Goal: Find contact information: Obtain details needed to contact an individual or organization

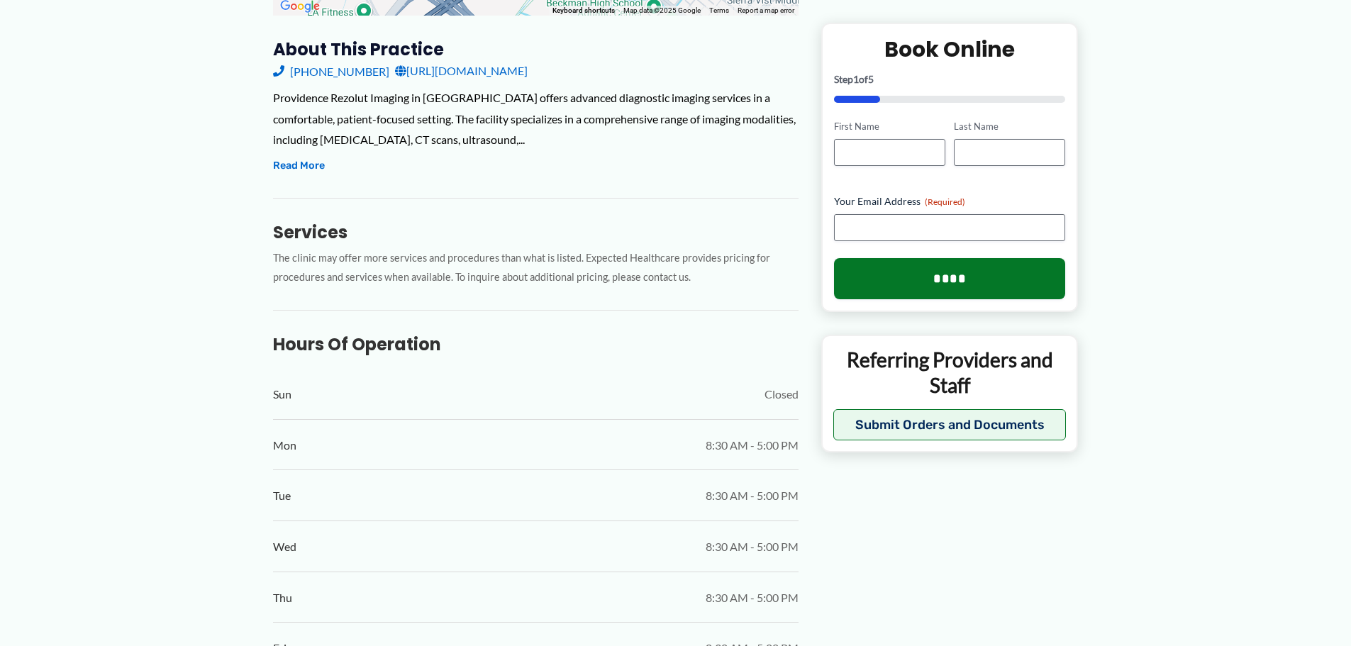
scroll to position [350, 0]
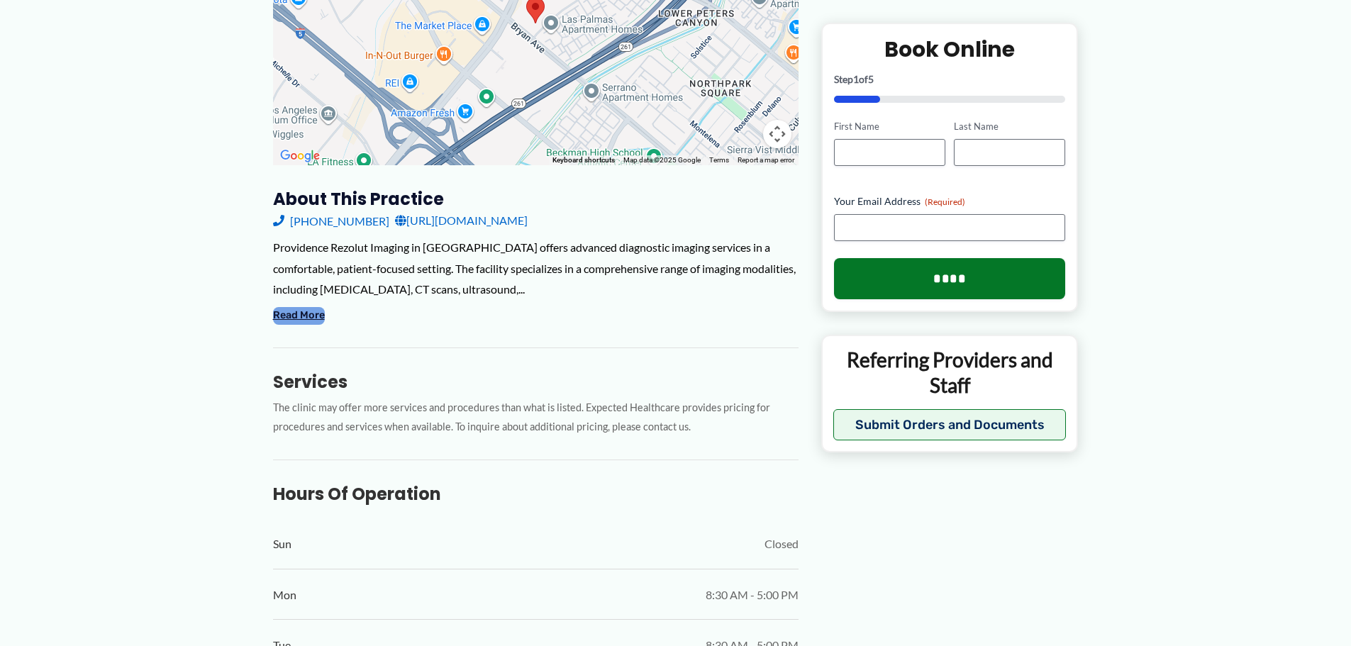
click at [316, 307] on button "Read More" at bounding box center [299, 315] width 52 height 17
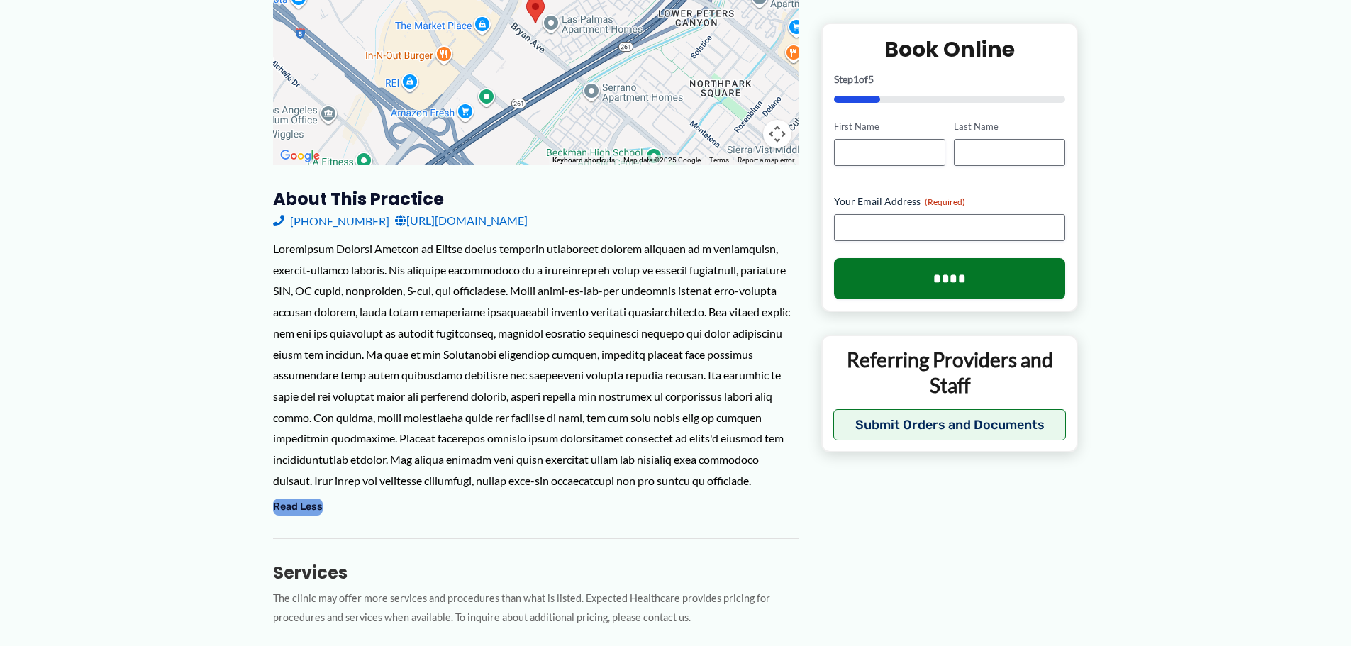
click at [315, 499] on button "Read Less" at bounding box center [298, 507] width 50 height 17
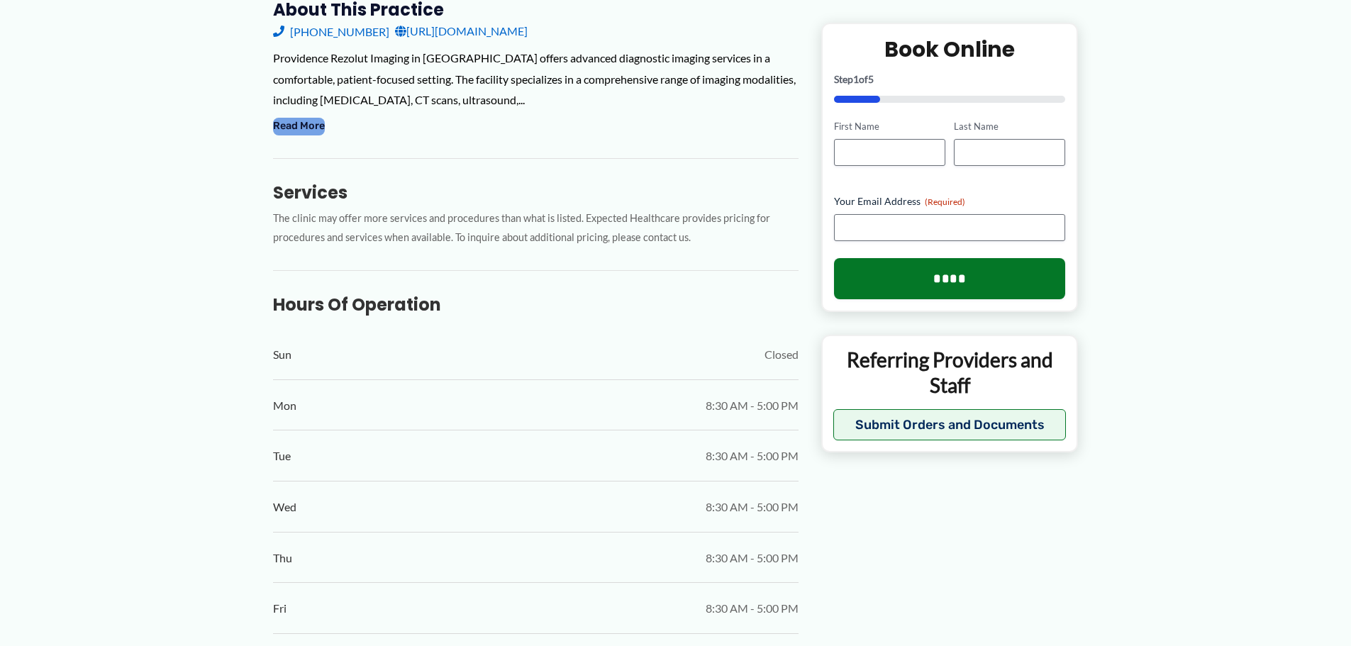
scroll to position [0, 0]
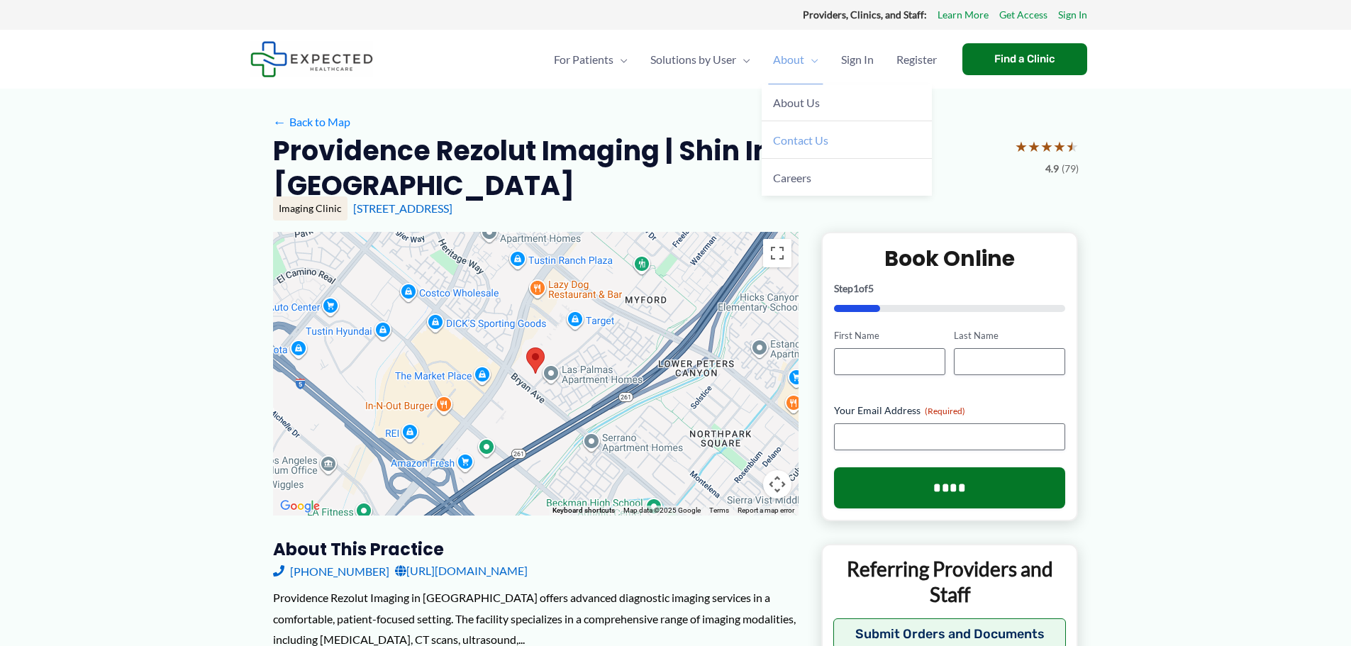
click at [816, 136] on span "Contact Us" at bounding box center [800, 139] width 55 height 13
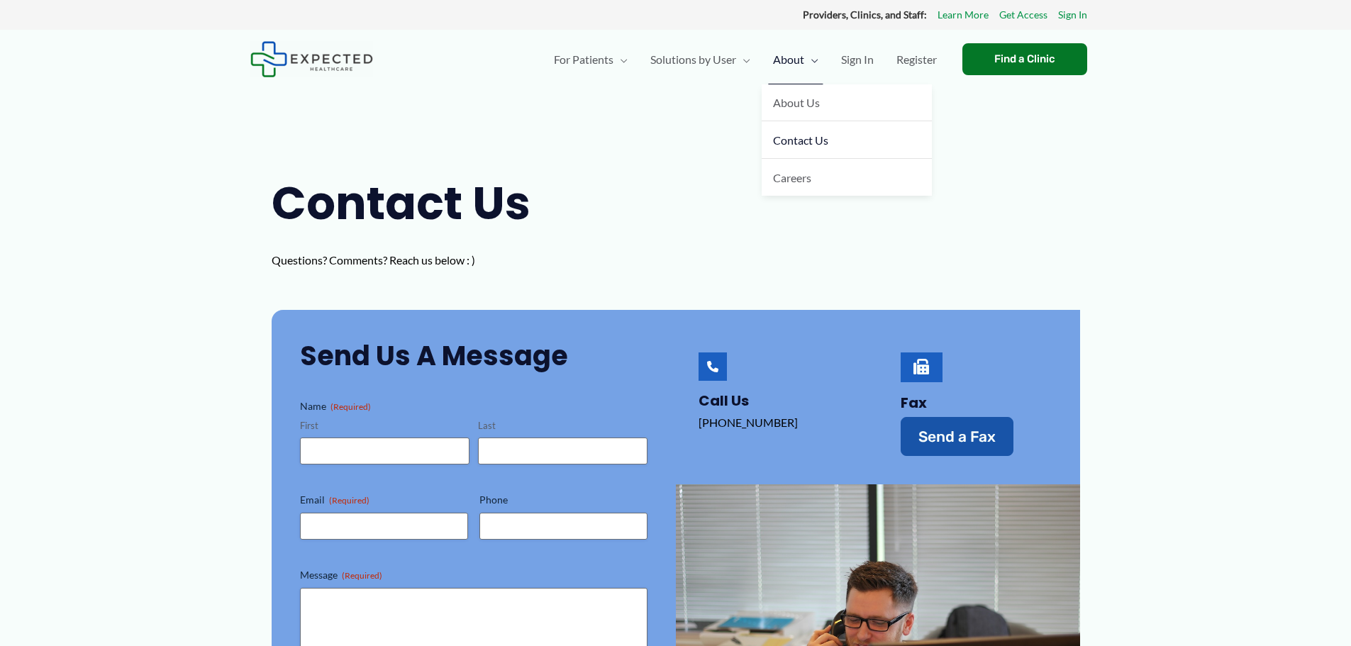
click at [804, 65] on span "Menu Toggle" at bounding box center [811, 60] width 14 height 50
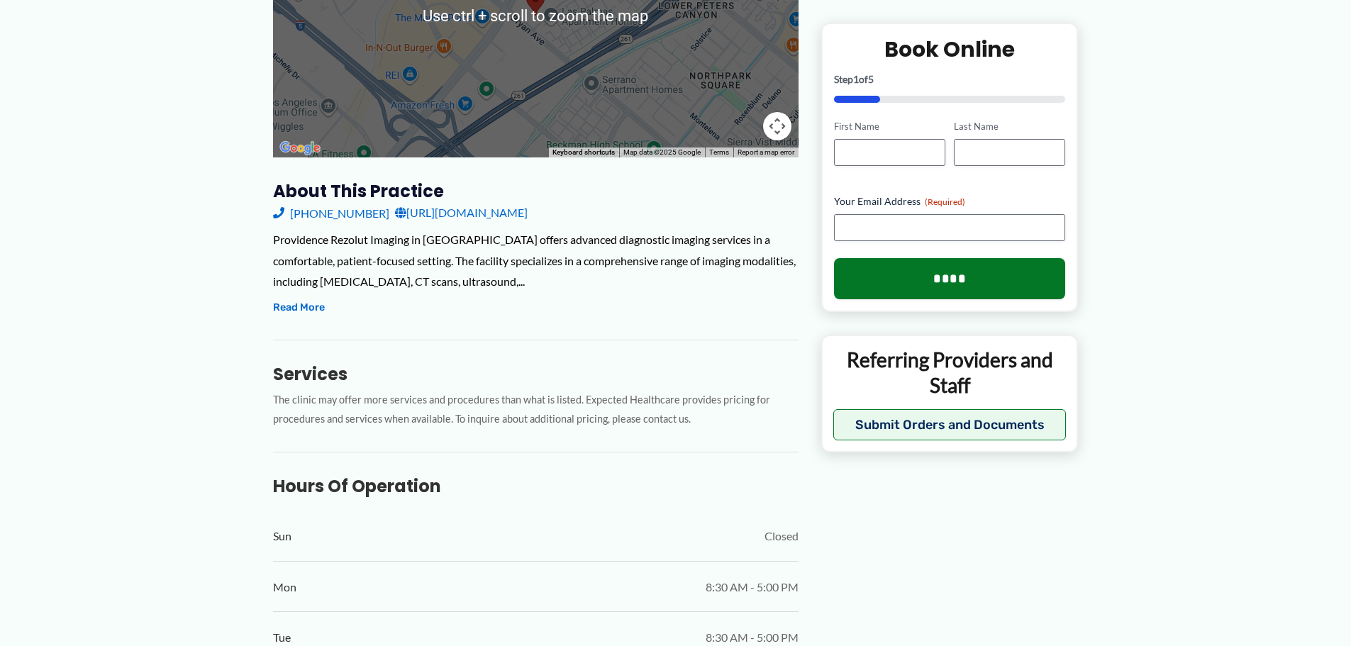
scroll to position [378, 0]
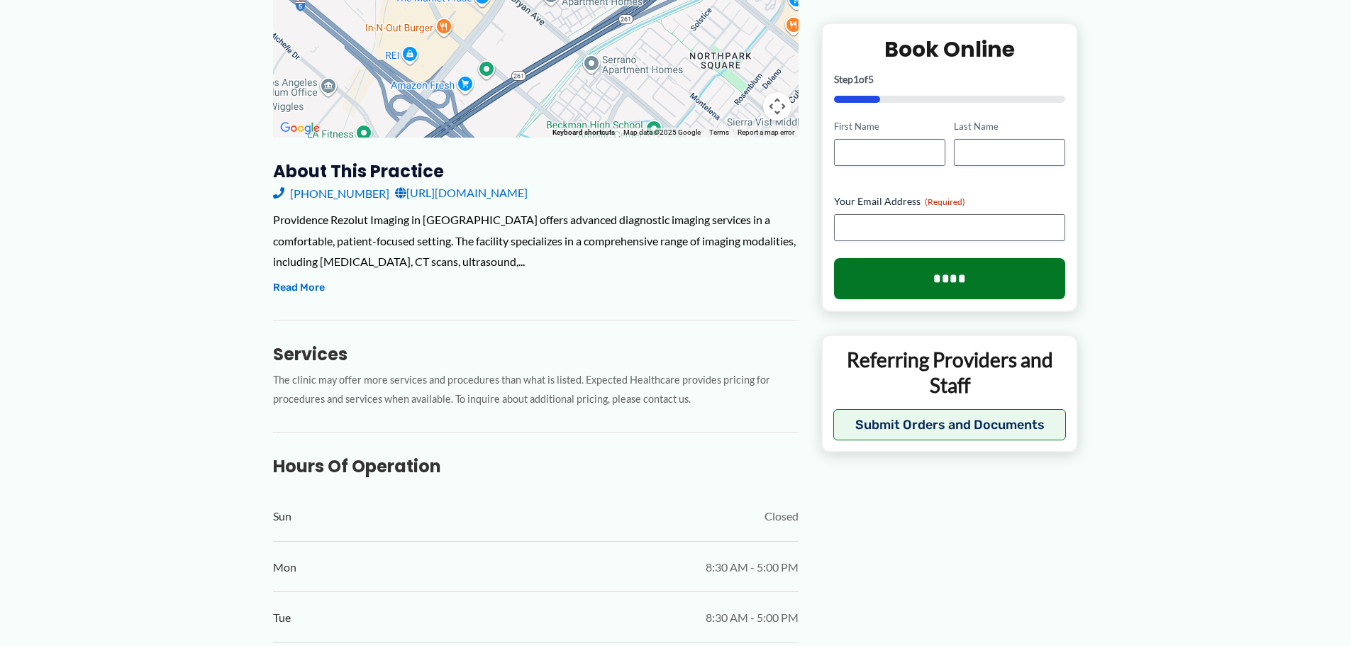
click at [528, 182] on link "[URL][DOMAIN_NAME]" at bounding box center [461, 192] width 133 height 21
